Goal: Go to known website: Go to known website

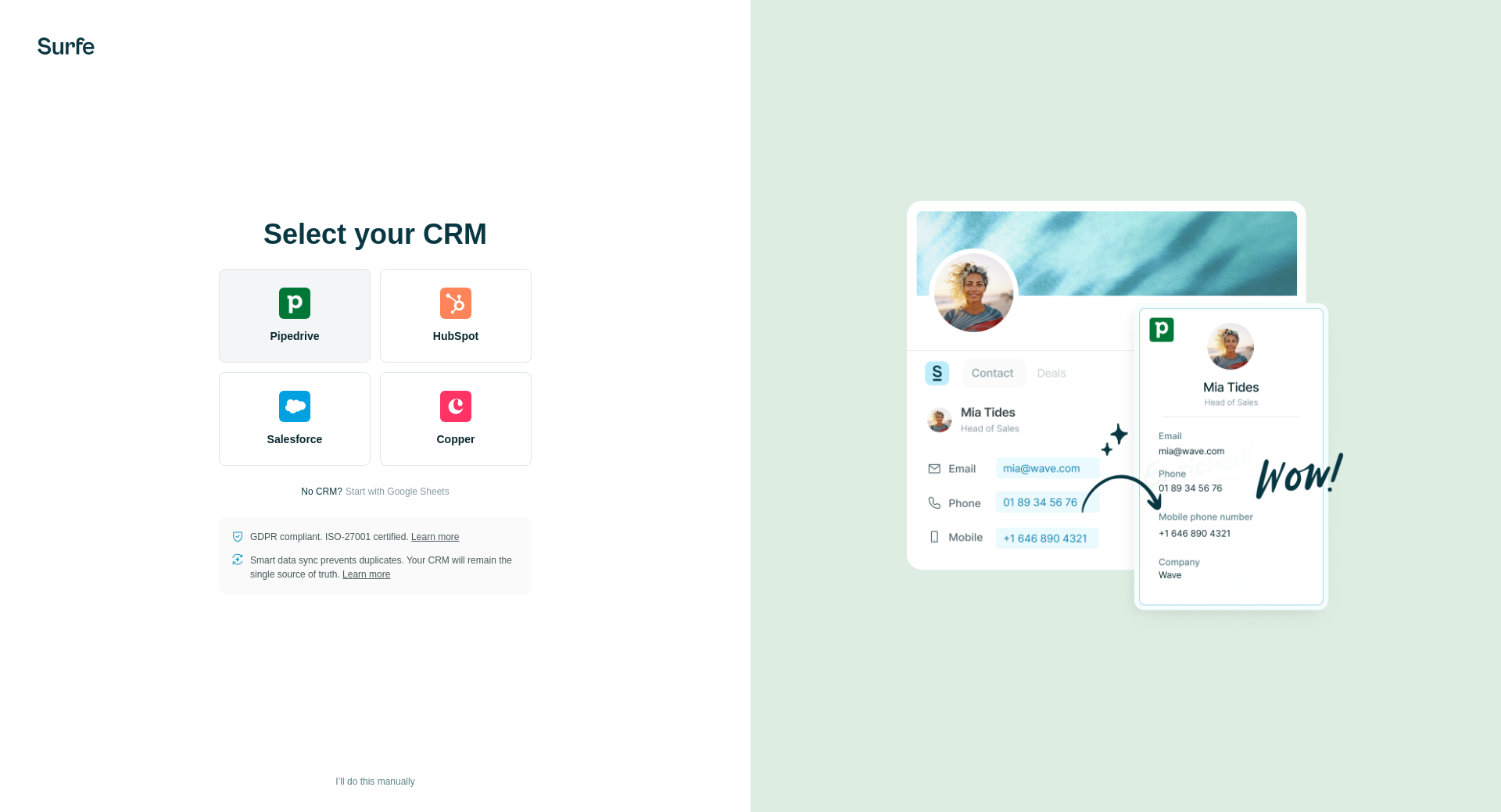
click at [293, 311] on img at bounding box center [294, 303] width 31 height 31
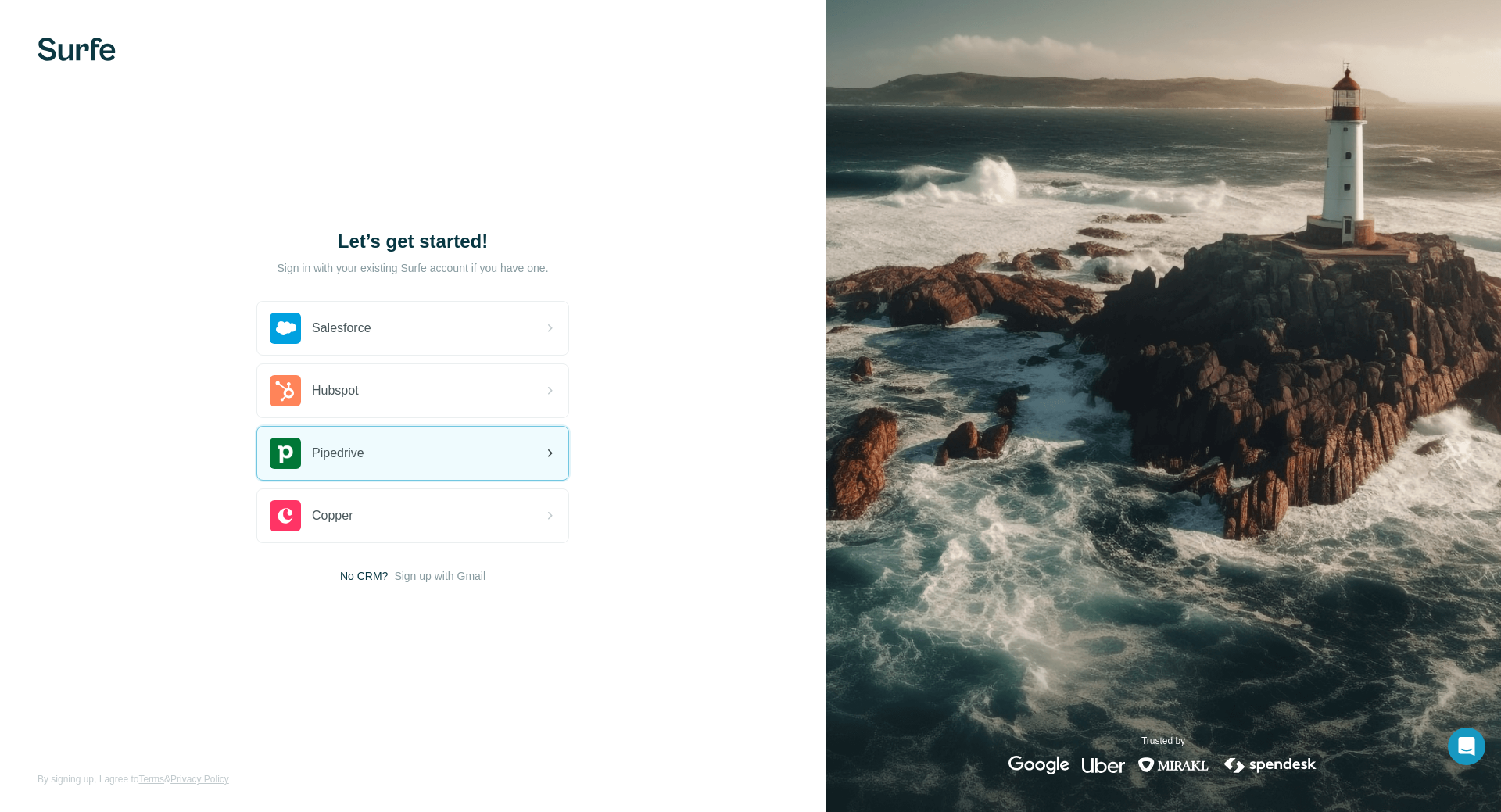
click at [406, 448] on div "Pipedrive" at bounding box center [413, 453] width 311 height 54
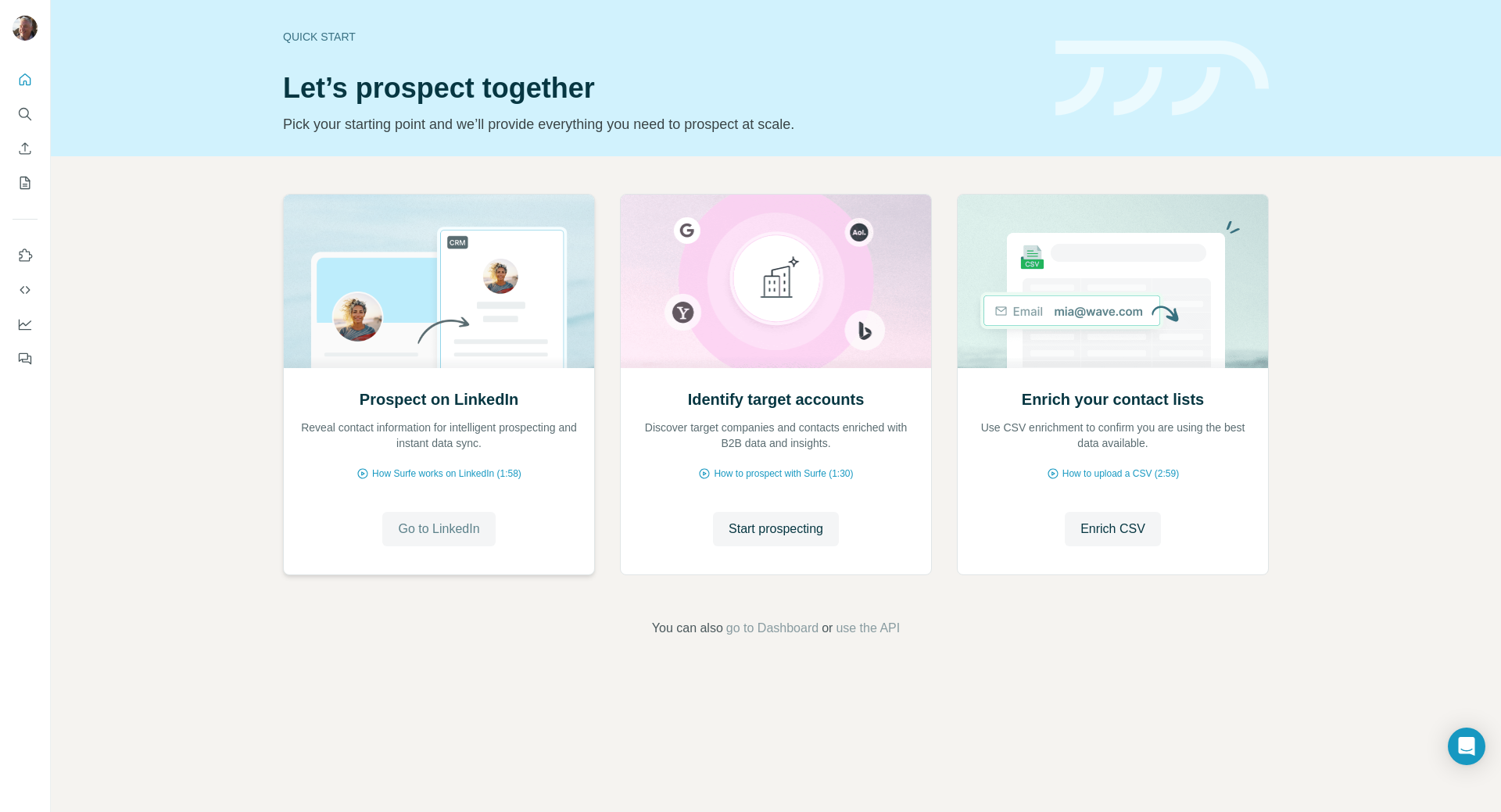
click at [430, 527] on span "Go to LinkedIn" at bounding box center [438, 529] width 81 height 19
